Goal: Information Seeking & Learning: Learn about a topic

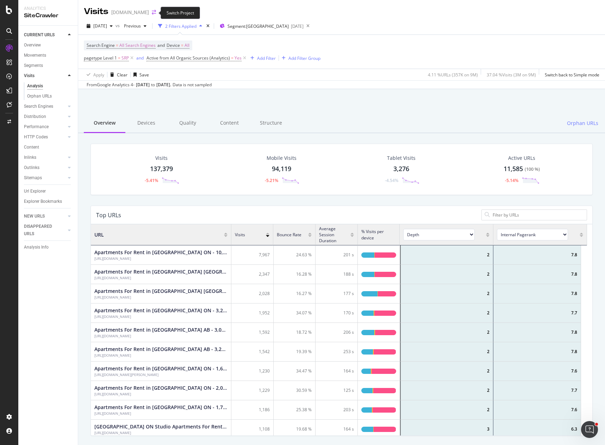
scroll to position [206, 491]
click at [152, 13] on icon "arrow-right-arrow-left" at bounding box center [154, 12] width 4 height 5
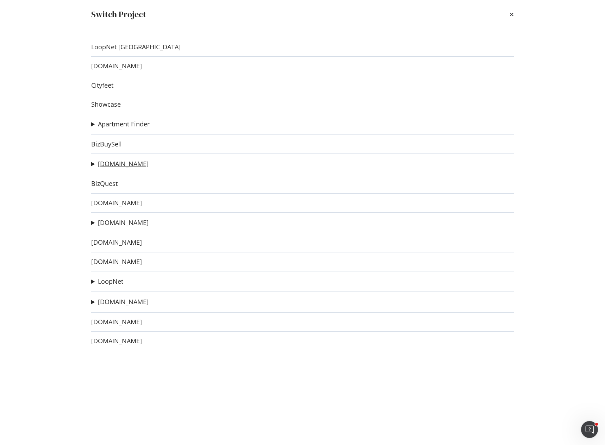
click at [113, 166] on link "[DOMAIN_NAME]" at bounding box center [123, 163] width 51 height 7
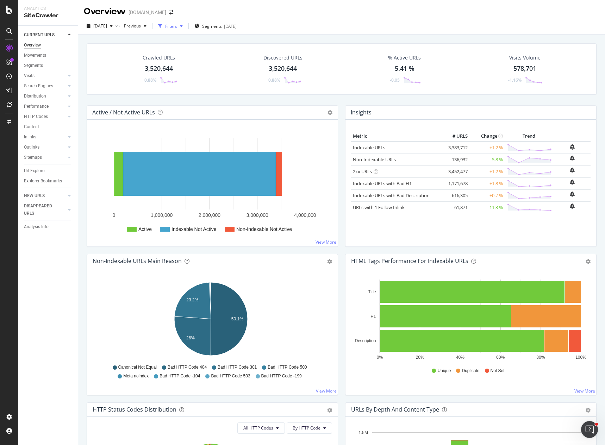
click at [183, 26] on icon "button" at bounding box center [181, 26] width 3 height 4
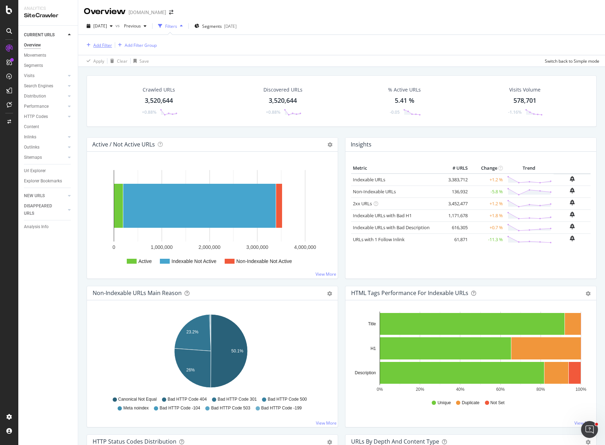
click at [105, 46] on div "Add Filter" at bounding box center [102, 45] width 19 height 6
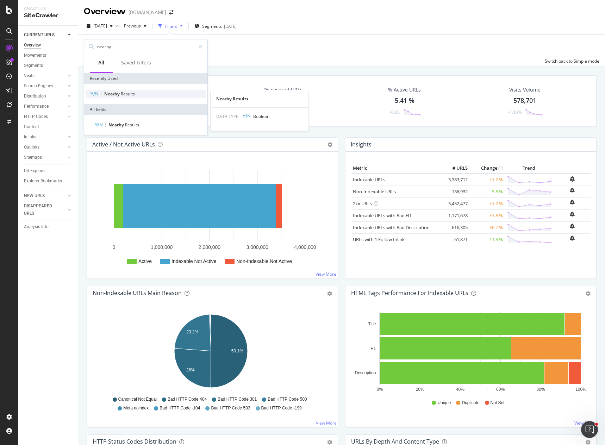
type input "nearby"
click at [126, 96] on span "Results" at bounding box center [128, 94] width 14 height 6
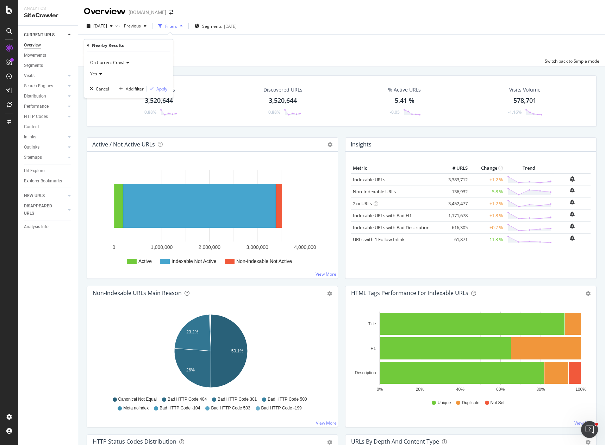
drag, startPoint x: 164, startPoint y: 91, endPoint x: 47, endPoint y: 163, distance: 138.1
click at [163, 91] on div "Apply" at bounding box center [161, 89] width 11 height 6
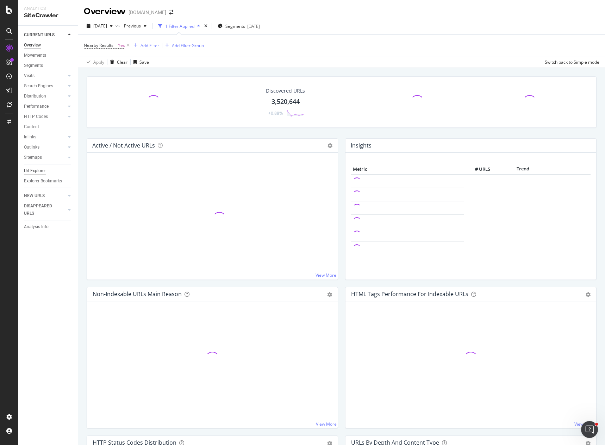
click at [37, 169] on div "Url Explorer" at bounding box center [35, 170] width 22 height 7
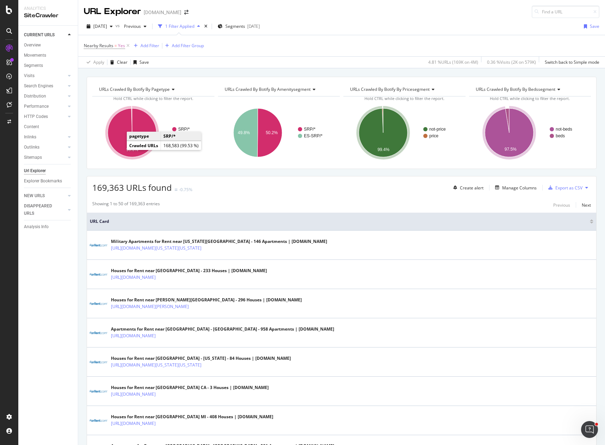
drag, startPoint x: 119, startPoint y: 150, endPoint x: 122, endPoint y: 145, distance: 5.1
click at [122, 145] on icon "A chart." at bounding box center [132, 132] width 49 height 49
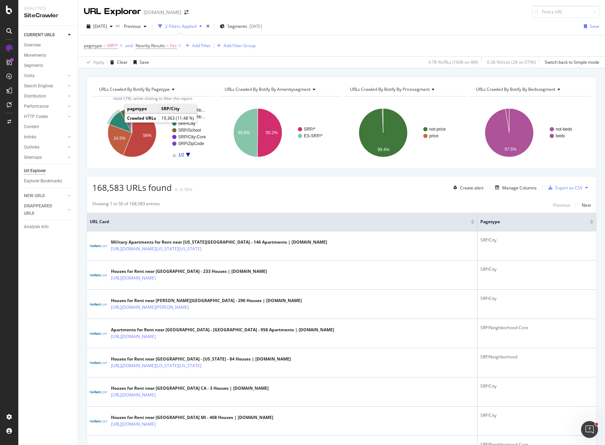
click at [117, 118] on icon "A chart." at bounding box center [120, 122] width 23 height 21
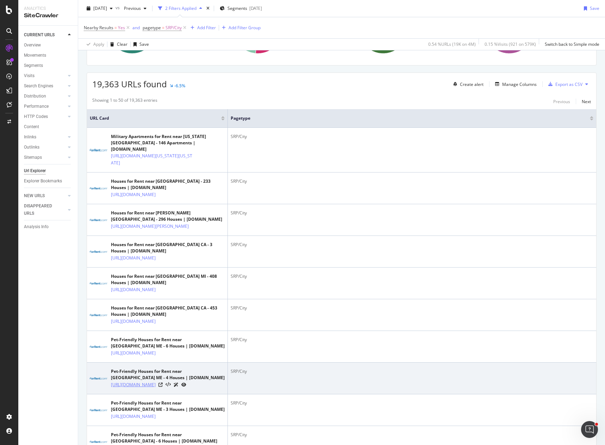
scroll to position [211, 0]
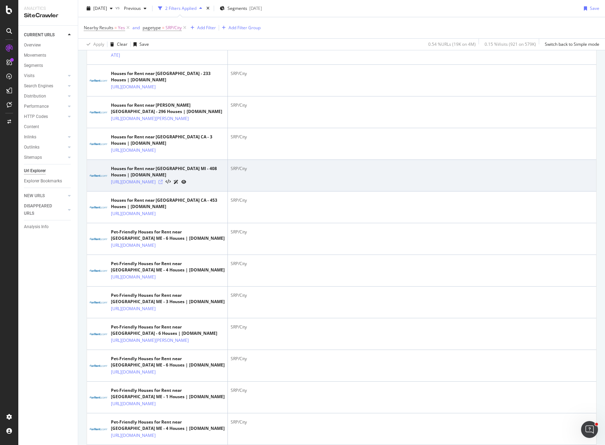
click at [163, 184] on icon at bounding box center [160, 182] width 4 height 4
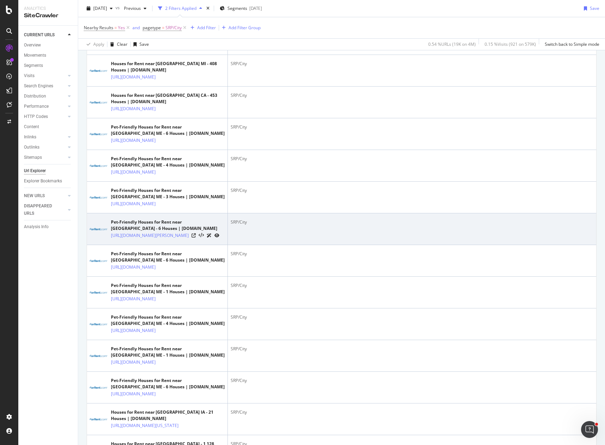
scroll to position [317, 0]
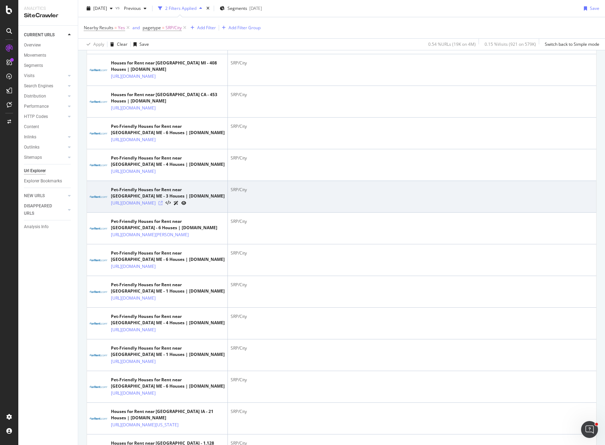
click at [163, 205] on icon at bounding box center [160, 203] width 4 height 4
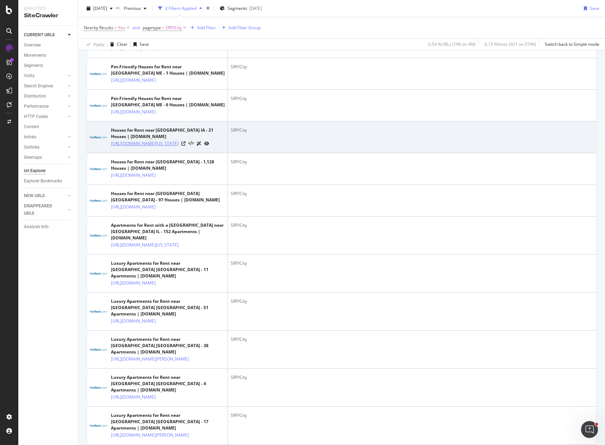
scroll to position [598, 0]
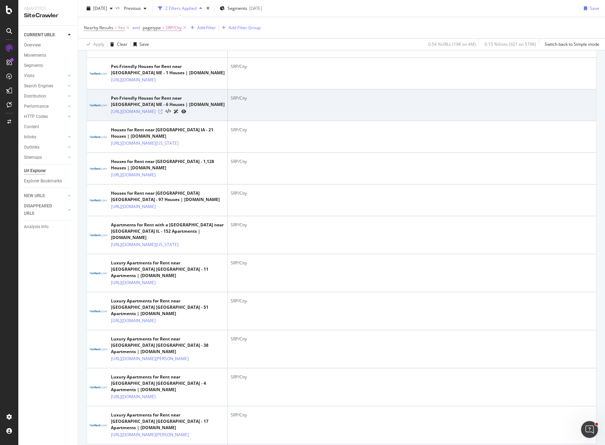
click at [163, 114] on icon at bounding box center [160, 111] width 4 height 4
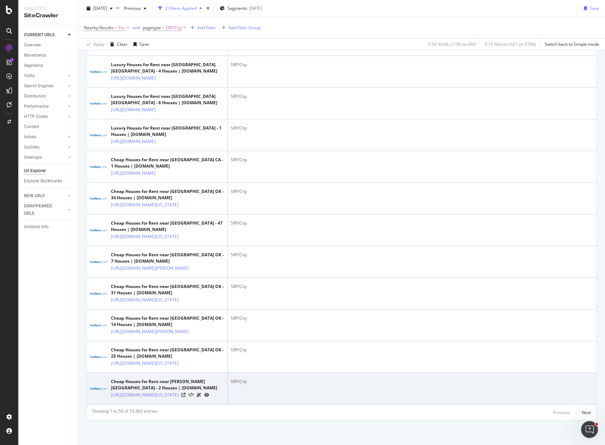
scroll to position [2006, 0]
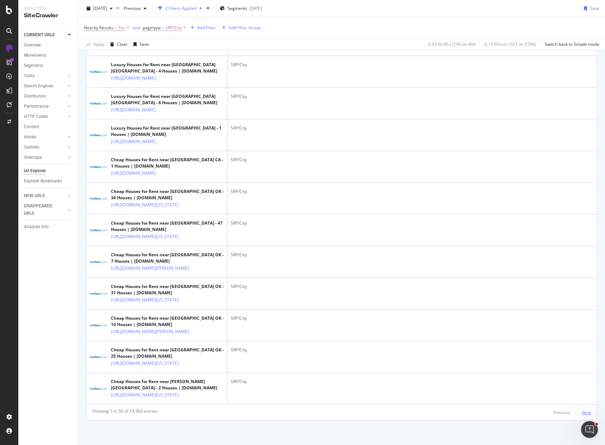
click at [583, 411] on div "Next" at bounding box center [586, 412] width 9 height 6
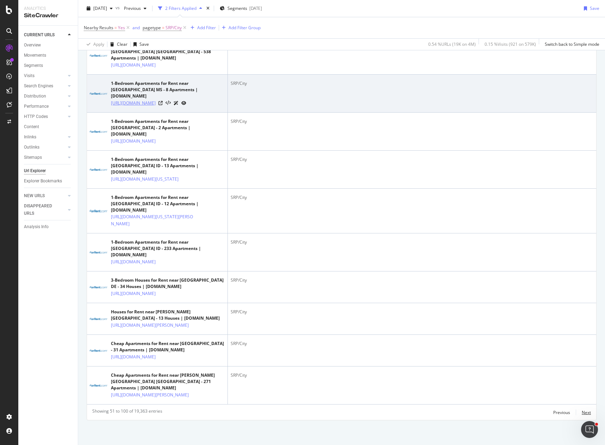
scroll to position [1999, 0]
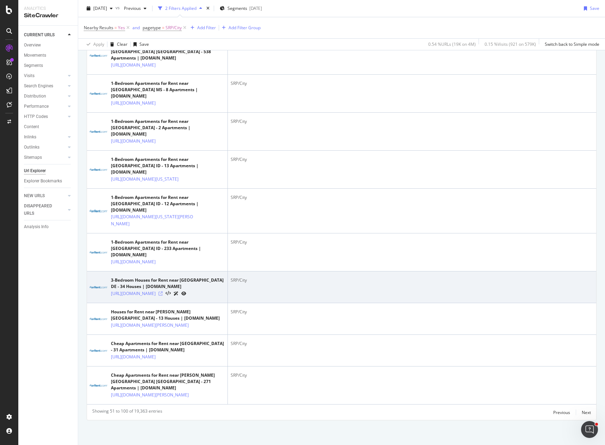
click at [163, 291] on icon at bounding box center [160, 293] width 4 height 4
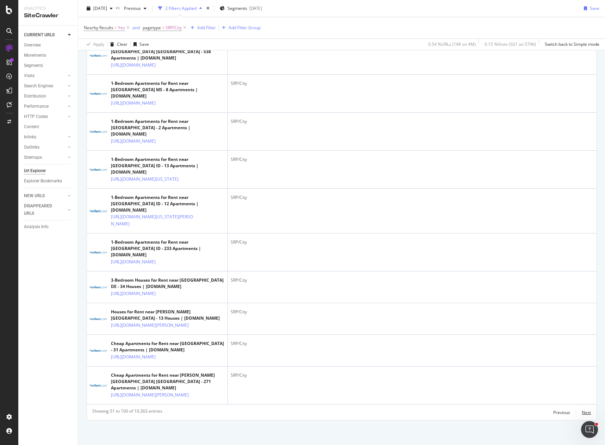
click at [582, 413] on div "Next" at bounding box center [586, 412] width 9 height 6
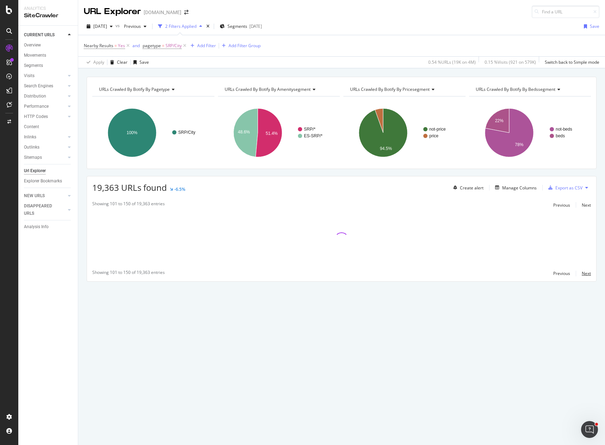
scroll to position [0, 0]
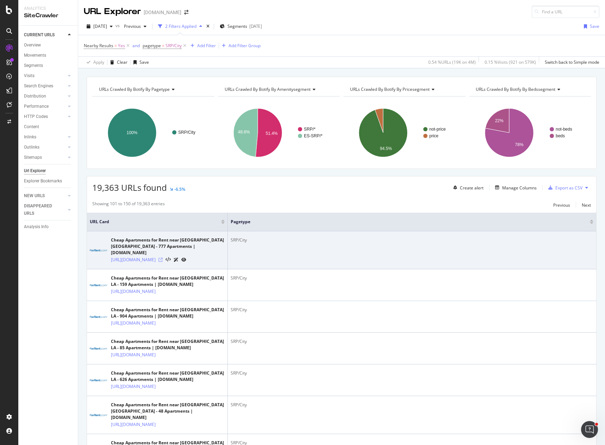
click at [163, 260] on icon at bounding box center [160, 260] width 4 height 4
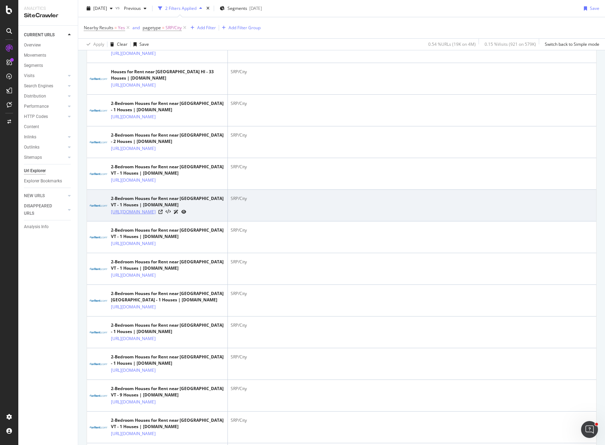
scroll to position [704, 0]
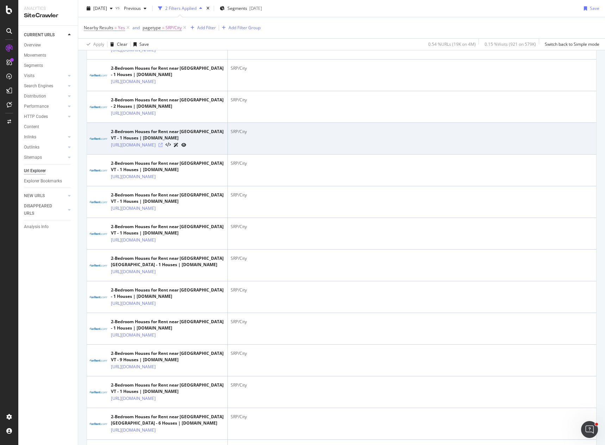
click at [163, 147] on icon at bounding box center [160, 145] width 4 height 4
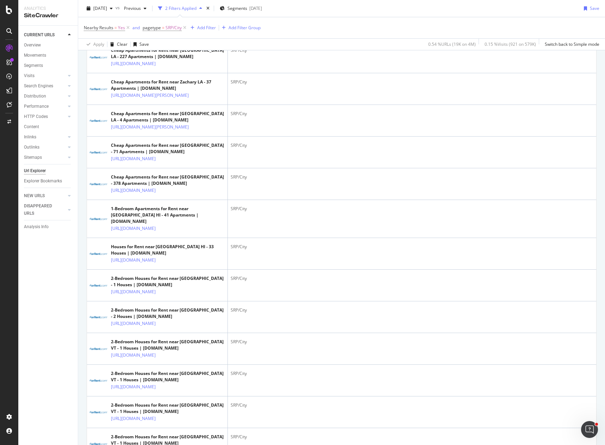
scroll to position [0, 0]
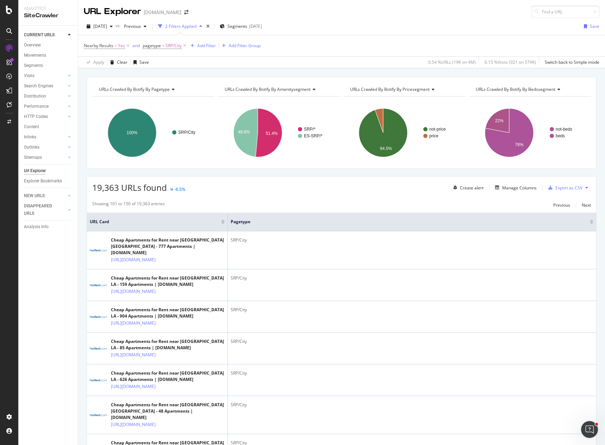
click at [523, 183] on div "Create alert Manage Columns Export as CSV" at bounding box center [520, 188] width 140 height 12
click at [521, 186] on div "Manage Columns" at bounding box center [519, 188] width 34 height 6
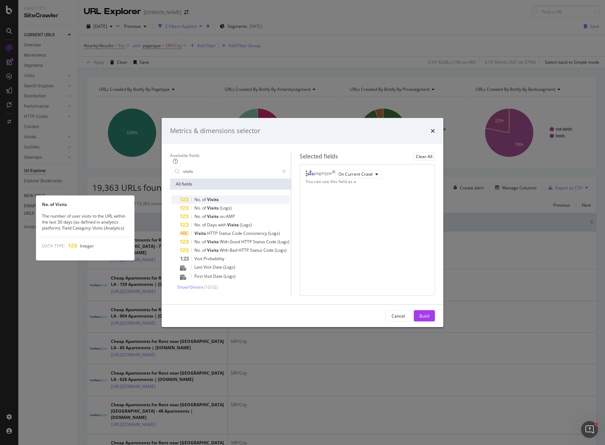
type input "visits"
click at [218, 195] on div "No. of Visits" at bounding box center [234, 199] width 109 height 8
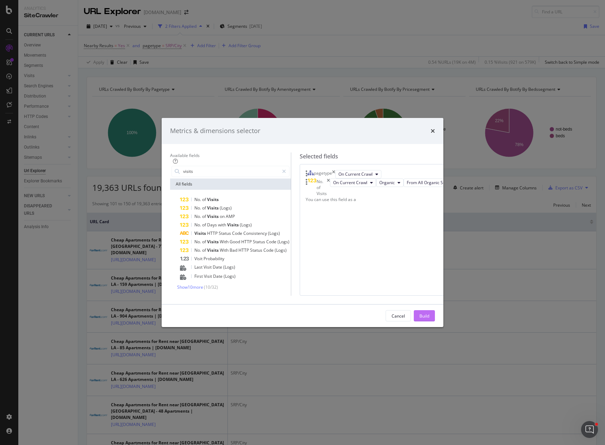
click at [429, 319] on div "Build" at bounding box center [424, 316] width 10 height 6
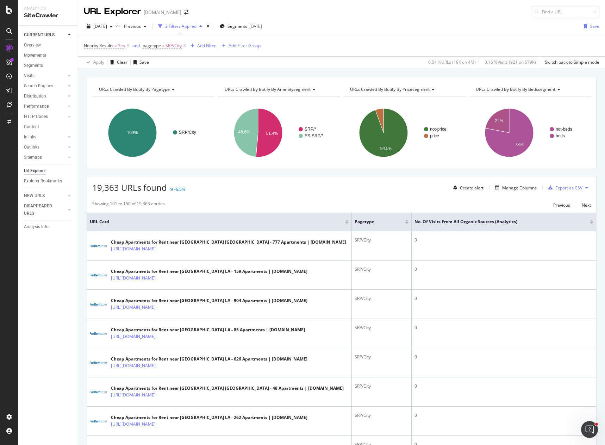
click at [404, 188] on div "19,363 URLs found -6.5% Create alert Manage Columns Export as CSV" at bounding box center [341, 184] width 509 height 17
click at [590, 224] on div at bounding box center [592, 223] width 4 height 2
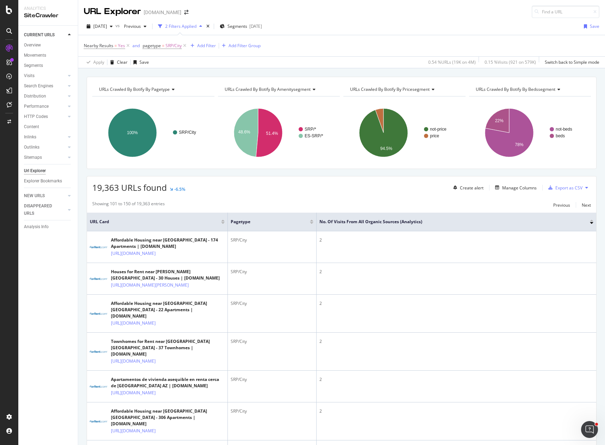
click at [380, 187] on div "19,363 URLs found -6.5% Create alert Manage Columns Export as CSV" at bounding box center [341, 184] width 509 height 17
click at [298, 183] on div "19,363 URLs found -6.5% Create alert Manage Columns Export as CSV" at bounding box center [341, 184] width 509 height 17
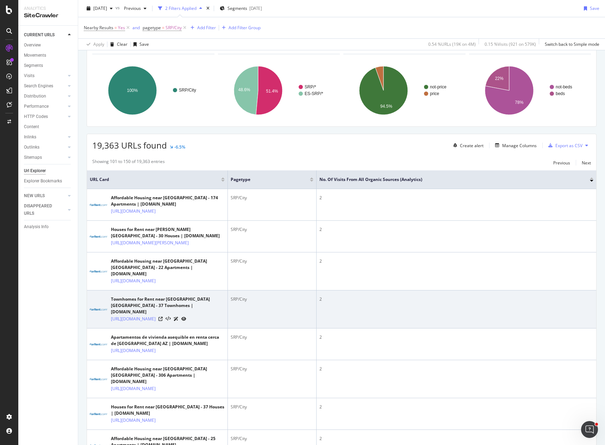
scroll to position [141, 0]
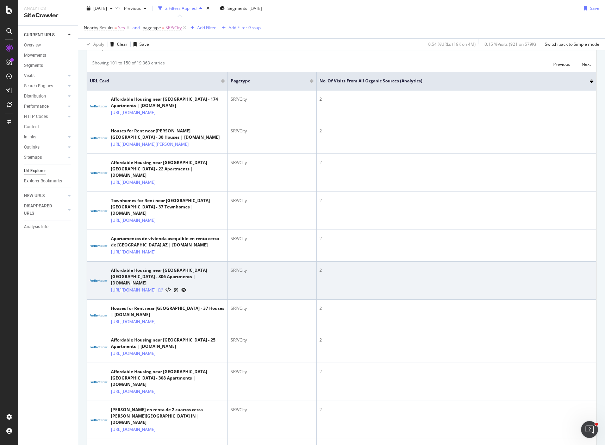
click at [163, 292] on icon at bounding box center [160, 290] width 4 height 4
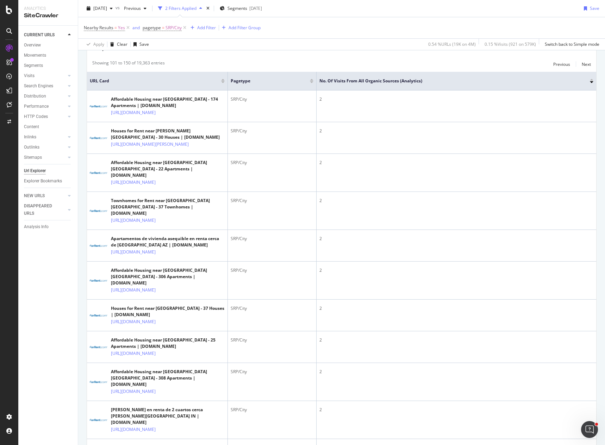
scroll to position [0, 0]
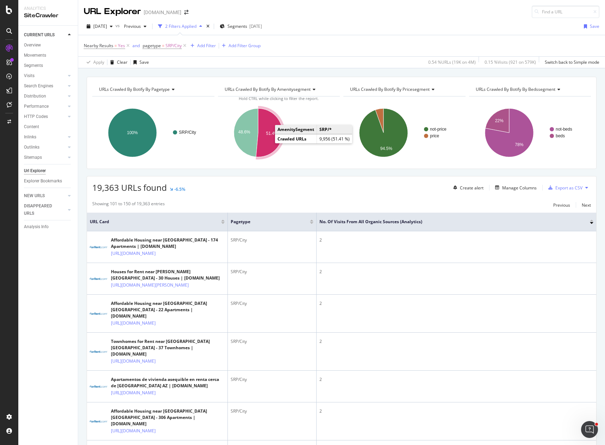
click at [271, 138] on icon "A chart." at bounding box center [269, 132] width 26 height 49
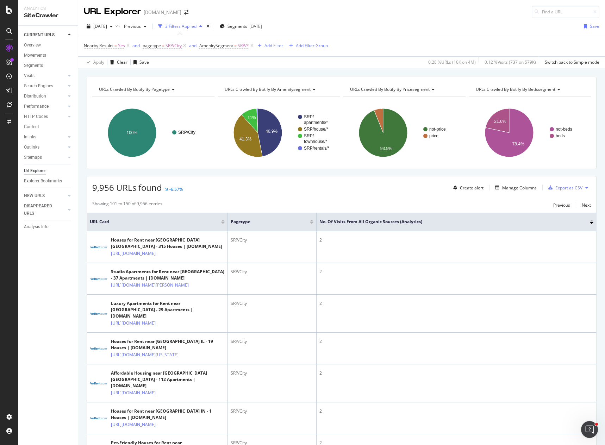
click at [269, 138] on icon "A chart." at bounding box center [270, 132] width 24 height 48
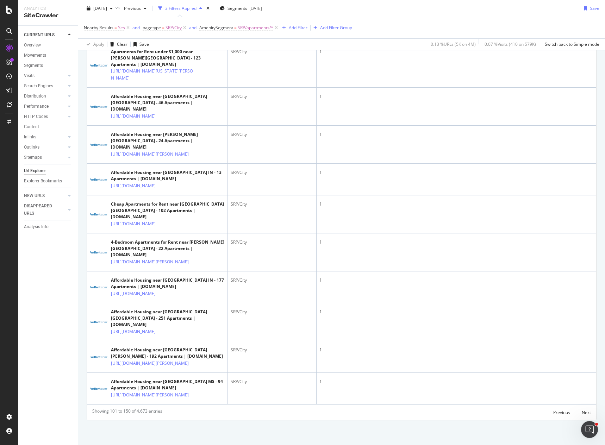
scroll to position [1985, 0]
click at [585, 412] on div "Next" at bounding box center [586, 412] width 9 height 6
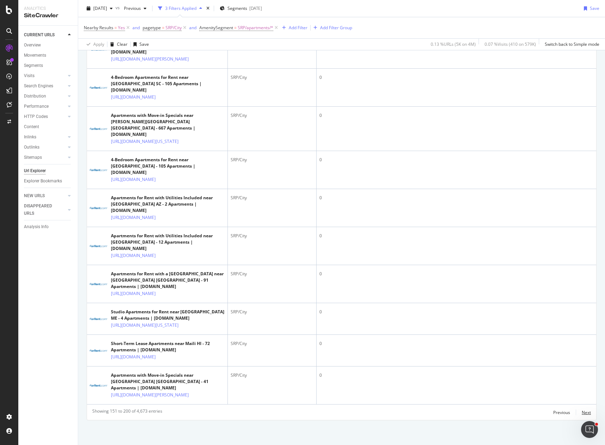
scroll to position [1949, 0]
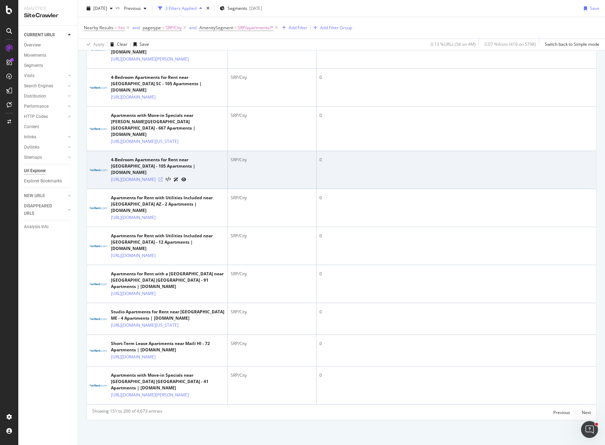
click at [163, 177] on icon at bounding box center [160, 179] width 4 height 4
